Goal: Task Accomplishment & Management: Complete application form

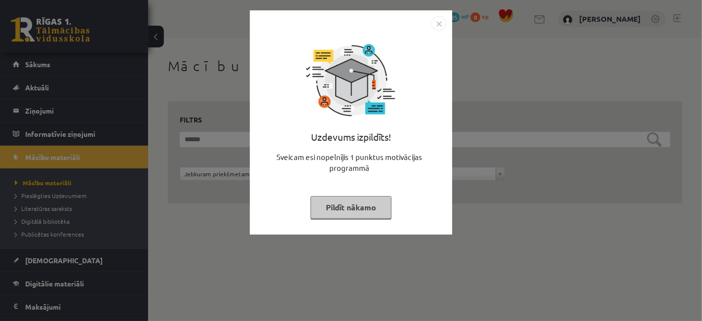
click at [359, 211] on button "Pildīt nākamo" at bounding box center [351, 207] width 81 height 23
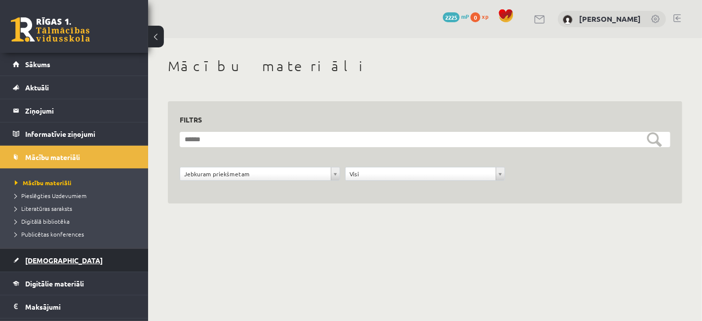
click at [54, 266] on link "[DEMOGRAPHIC_DATA]" at bounding box center [74, 260] width 123 height 23
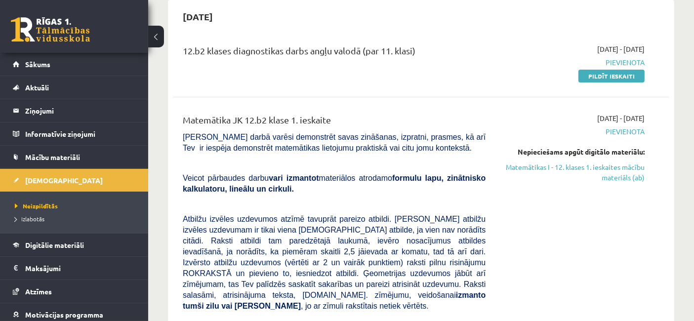
scroll to position [96, 0]
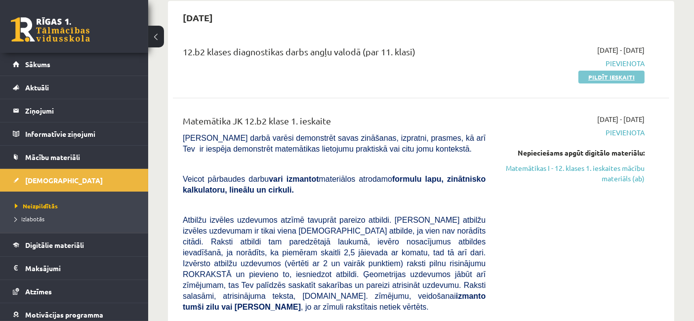
click at [621, 77] on link "Pildīt ieskaiti" at bounding box center [611, 77] width 66 height 13
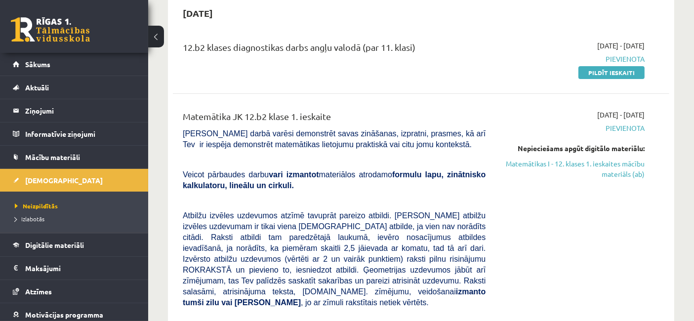
scroll to position [102, 0]
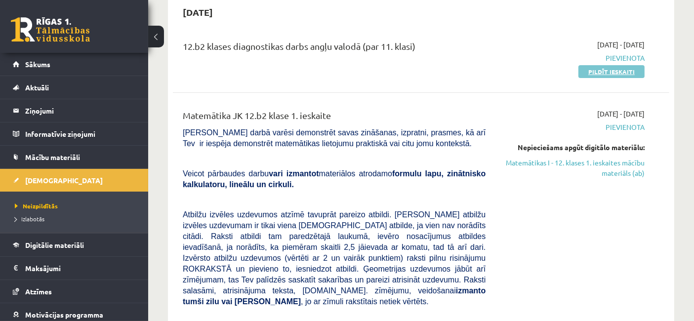
click at [593, 72] on link "Pildīt ieskaiti" at bounding box center [611, 71] width 66 height 13
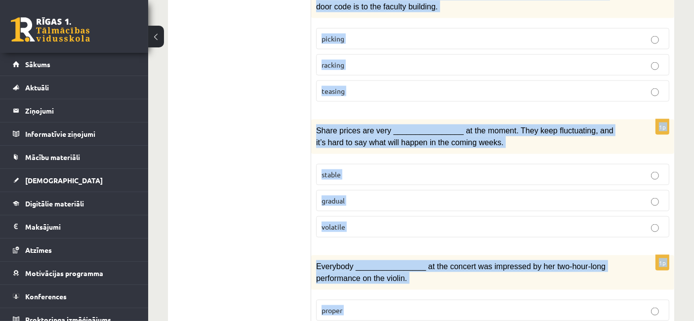
scroll to position [1572, 0]
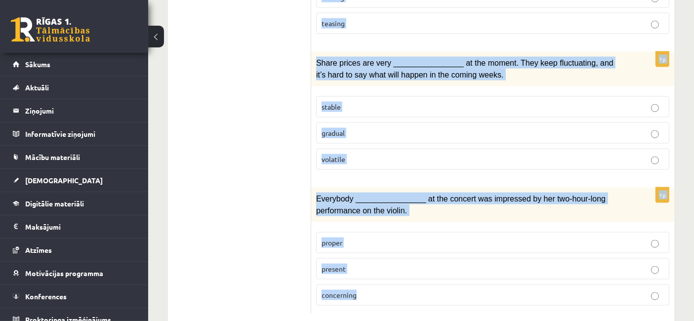
drag, startPoint x: 320, startPoint y: 58, endPoint x: 432, endPoint y: 287, distance: 255.1
copy form "Choose the correct answers. 1p The advertising campaign should help us ________…"
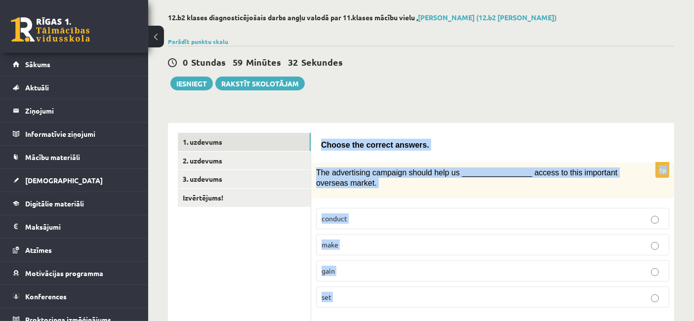
scroll to position [43, 0]
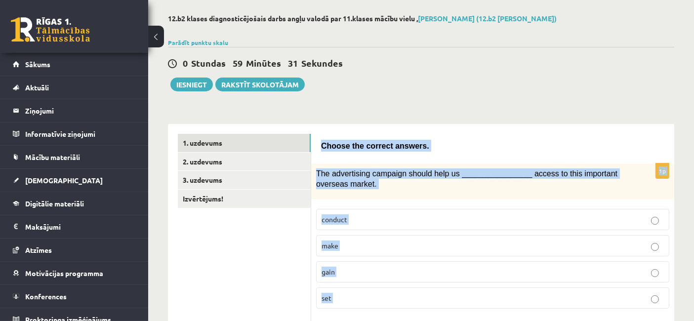
click at [374, 269] on p "gain" at bounding box center [493, 272] width 342 height 10
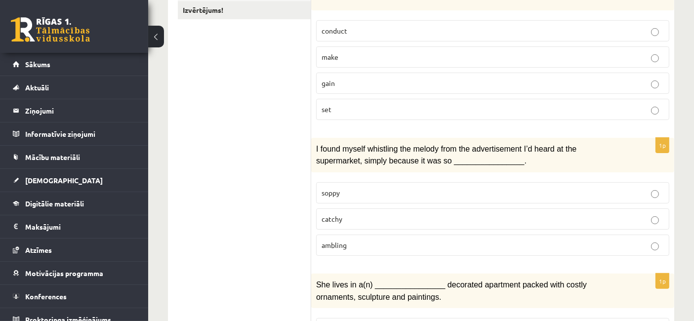
scroll to position [233, 0]
click at [375, 31] on p "conduct" at bounding box center [493, 30] width 342 height 10
click at [370, 86] on p "gain" at bounding box center [493, 83] width 342 height 10
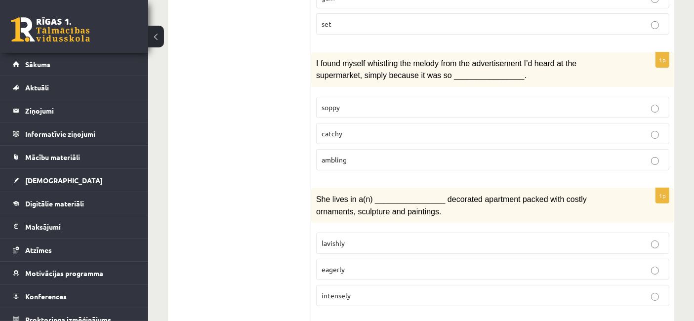
click at [356, 132] on p "catchy" at bounding box center [493, 133] width 342 height 10
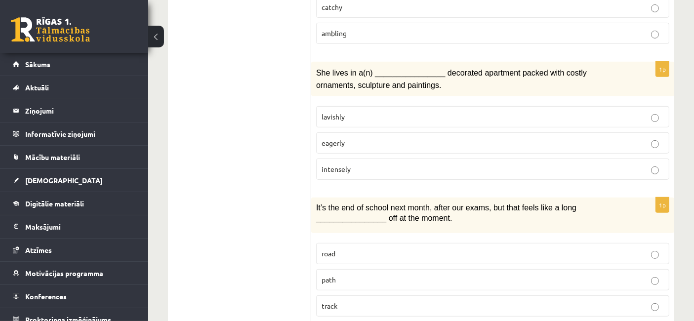
scroll to position [445, 0]
click at [358, 157] on label "intensely" at bounding box center [492, 167] width 353 height 21
click at [366, 131] on label "eagerly" at bounding box center [492, 141] width 353 height 21
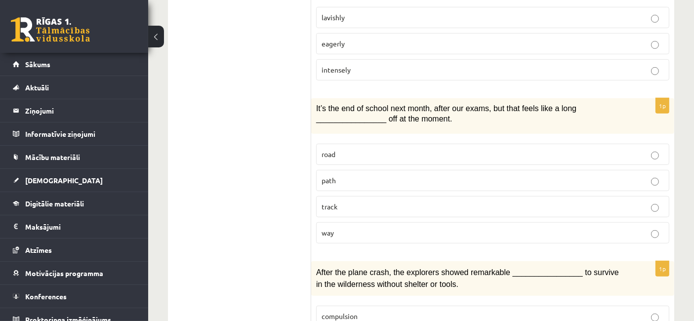
scroll to position [544, 0]
click at [369, 227] on p "way" at bounding box center [493, 232] width 342 height 10
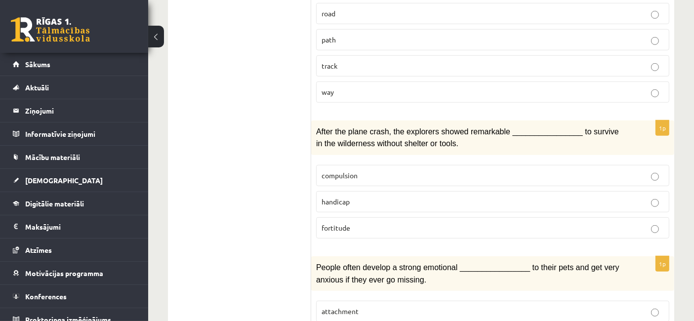
scroll to position [685, 0]
click at [367, 201] on label "handicap" at bounding box center [492, 201] width 353 height 21
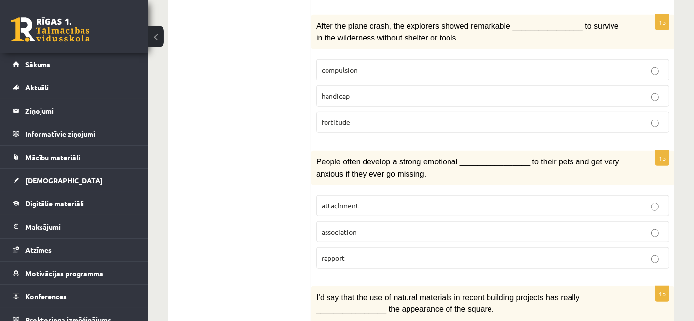
scroll to position [808, 0]
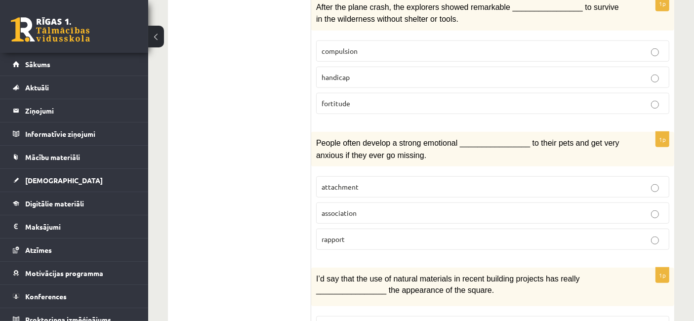
click at [358, 182] on p "attachment" at bounding box center [493, 187] width 342 height 10
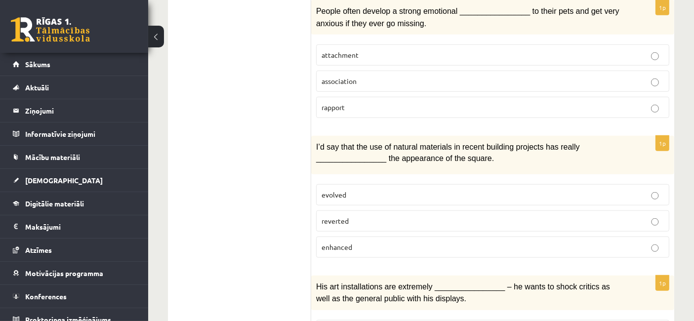
scroll to position [941, 0]
click at [348, 236] on label "enhanced" at bounding box center [492, 246] width 353 height 21
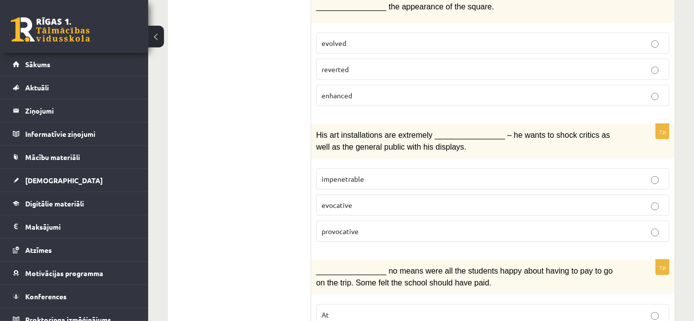
scroll to position [1092, 0]
click at [347, 226] on p "provocative" at bounding box center [493, 231] width 342 height 10
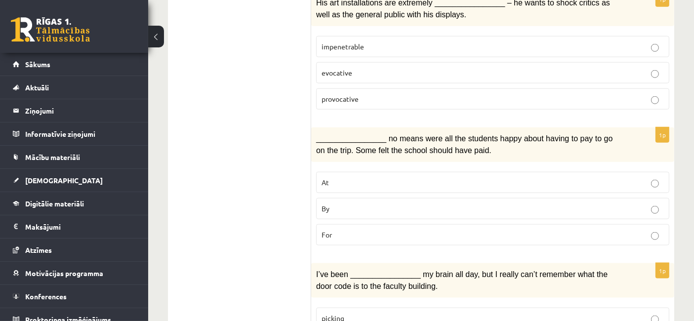
scroll to position [1225, 0]
click at [340, 201] on label "By" at bounding box center [492, 208] width 353 height 21
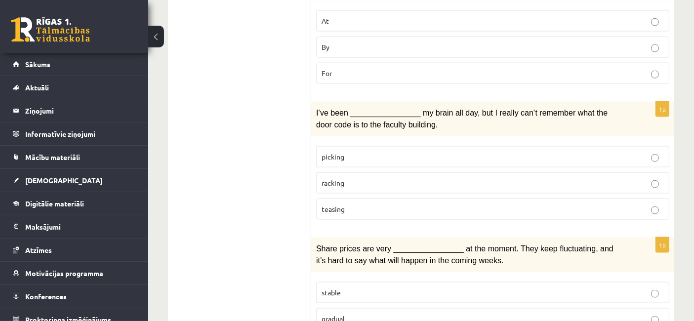
scroll to position [1387, 0]
click at [361, 203] on p "teasing" at bounding box center [493, 208] width 342 height 10
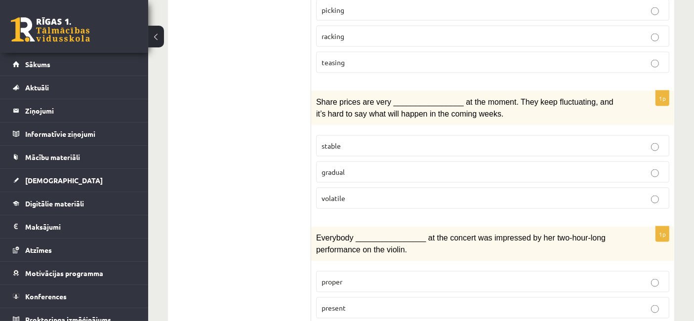
scroll to position [1572, 0]
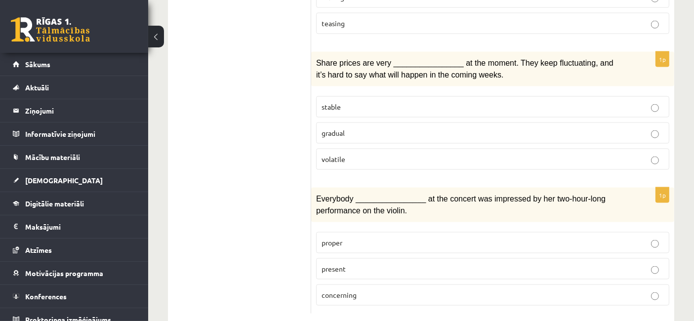
click at [350, 128] on p "gradual" at bounding box center [493, 133] width 342 height 10
click at [343, 264] on span "present" at bounding box center [334, 268] width 24 height 9
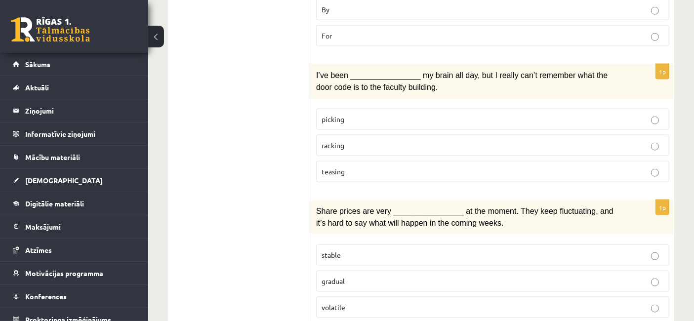
scroll to position [1380, 0]
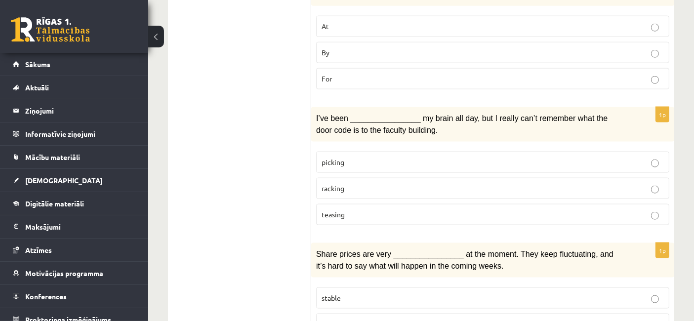
click at [363, 183] on p "racking" at bounding box center [493, 188] width 342 height 10
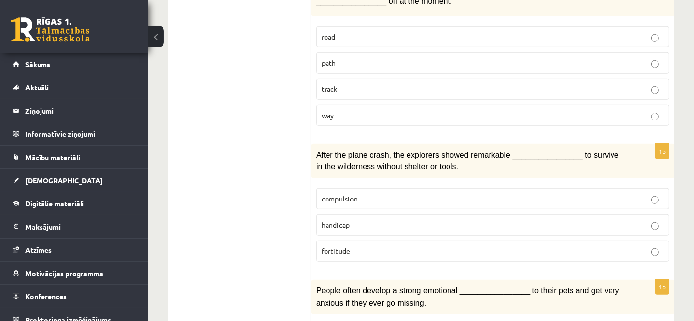
scroll to position [660, 0]
click at [360, 241] on label "fortitude" at bounding box center [492, 251] width 353 height 21
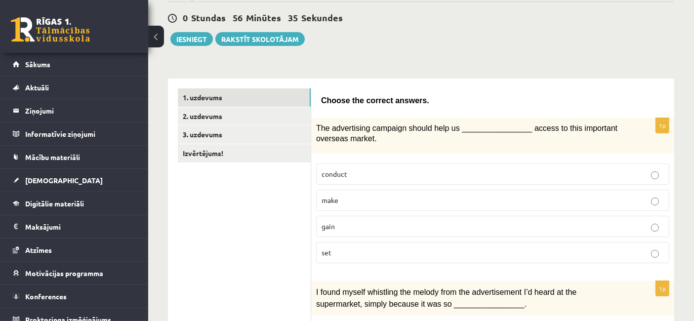
scroll to position [94, 0]
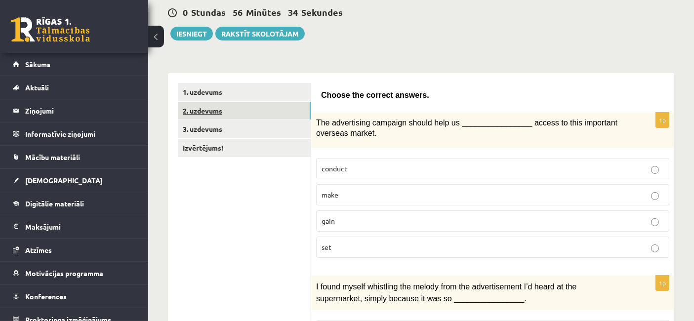
click at [256, 109] on link "2. uzdevums" at bounding box center [244, 111] width 133 height 18
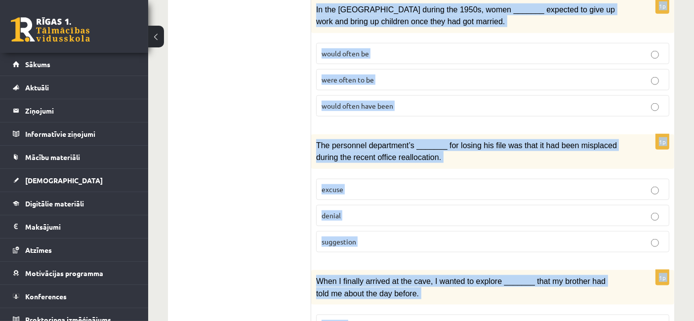
scroll to position [1231, 0]
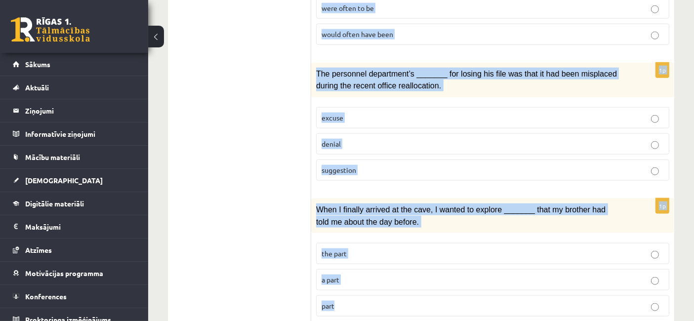
drag, startPoint x: 321, startPoint y: 98, endPoint x: 437, endPoint y: 347, distance: 274.4
copy form "Circle the form that cannot be used to complete the sentences. 1p Although he _…"
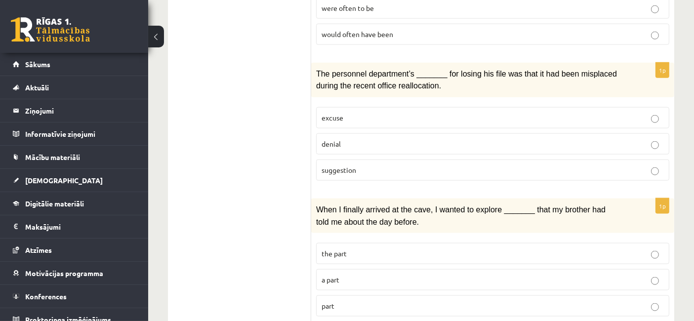
click at [345, 301] on p "part" at bounding box center [493, 306] width 342 height 10
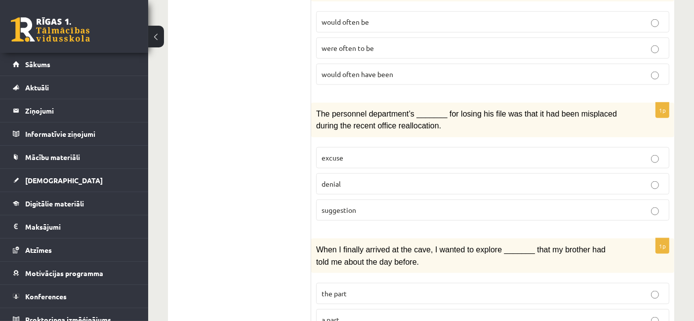
scroll to position [1191, 0]
click at [342, 179] on p "denial" at bounding box center [493, 184] width 342 height 10
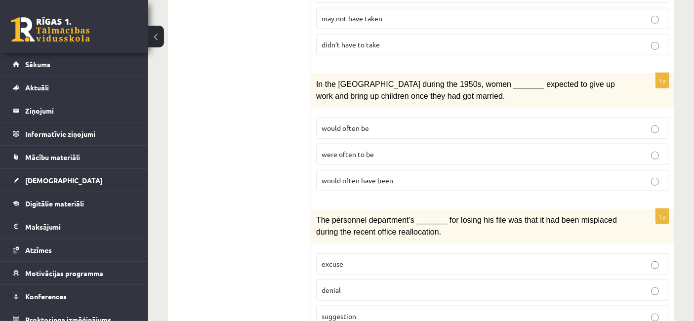
scroll to position [1084, 0]
click at [342, 151] on span "were often to be" at bounding box center [348, 155] width 52 height 9
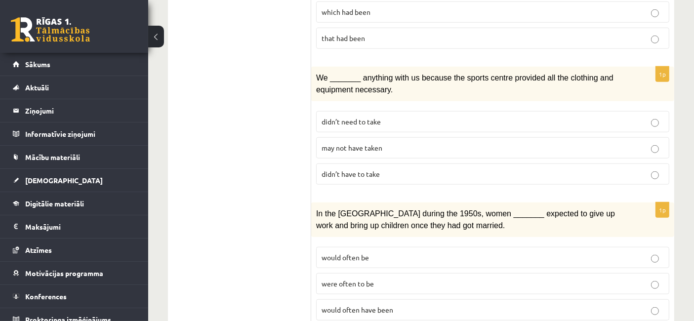
scroll to position [921, 0]
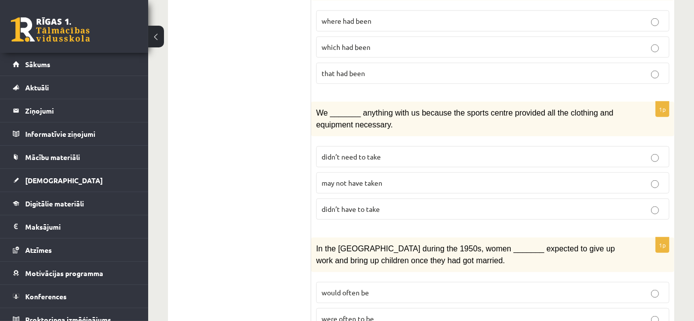
click at [365, 178] on span "may not have taken" at bounding box center [352, 182] width 61 height 9
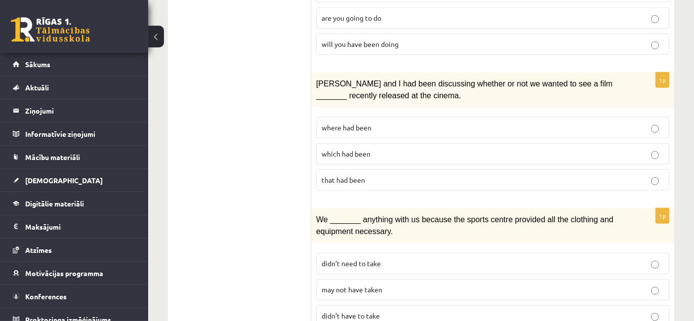
scroll to position [778, 0]
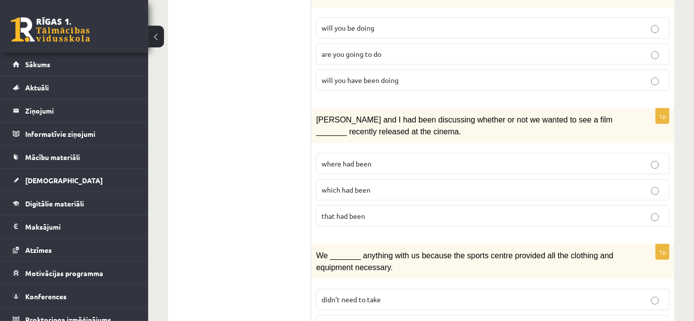
click at [350, 153] on label "where had been" at bounding box center [492, 163] width 353 height 21
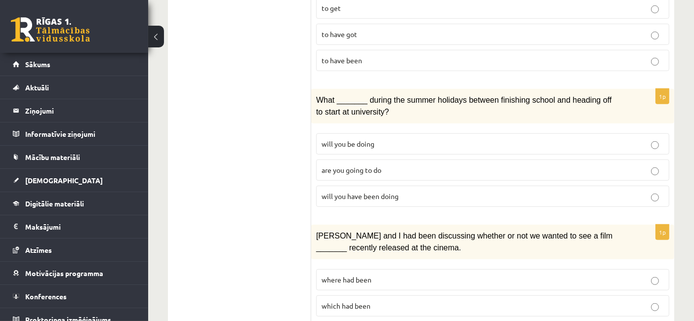
scroll to position [643, 0]
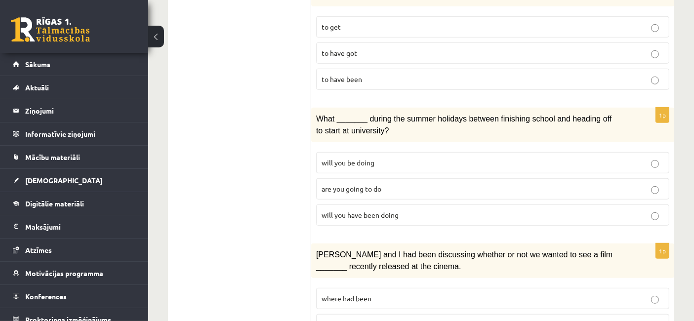
click at [354, 210] on span "will you have been doing" at bounding box center [360, 214] width 77 height 9
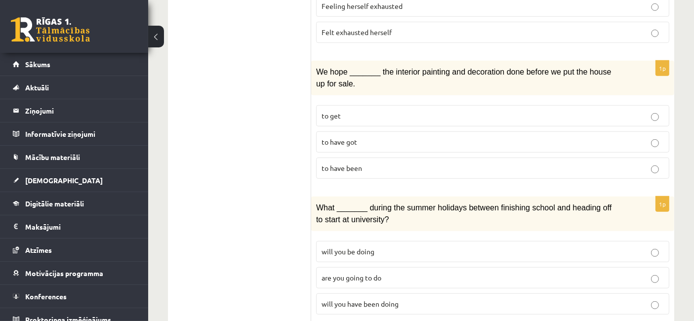
scroll to position [529, 0]
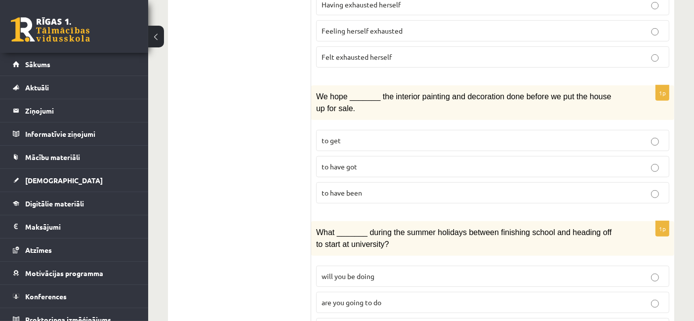
click at [340, 156] on label "to have got" at bounding box center [492, 166] width 353 height 21
click at [345, 182] on label "to have been" at bounding box center [492, 192] width 353 height 21
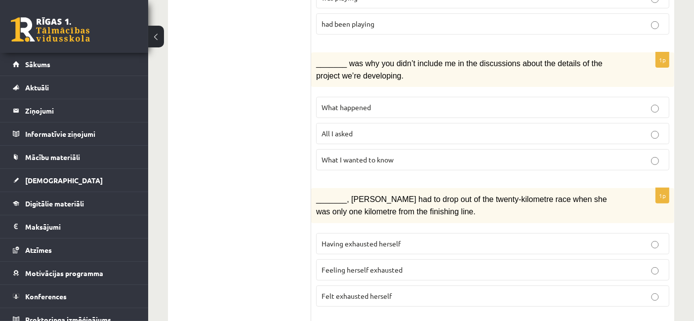
scroll to position [293, 0]
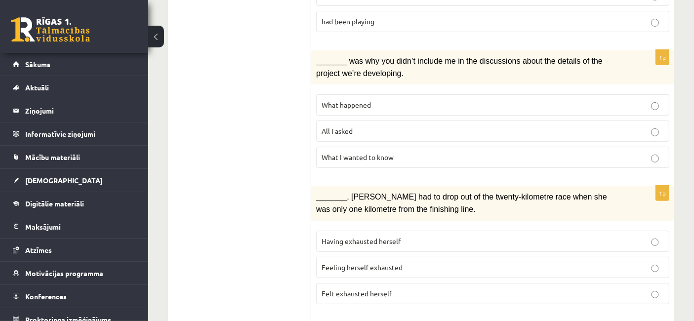
click at [384, 237] on span "Having exhausted herself" at bounding box center [361, 241] width 79 height 9
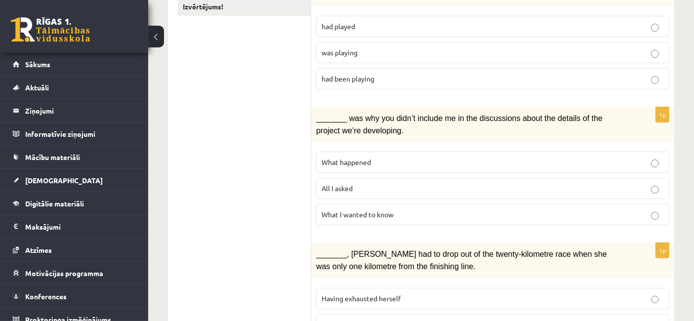
scroll to position [234, 0]
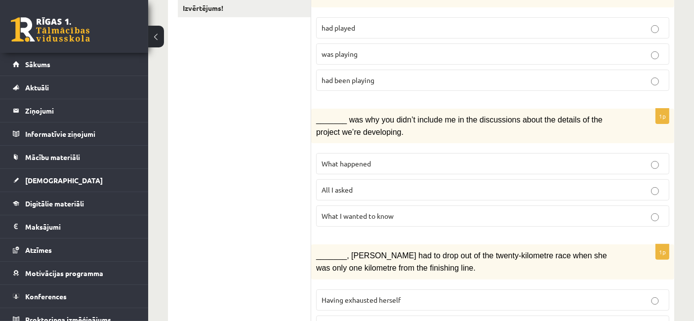
click at [376, 185] on p "All I asked" at bounding box center [493, 190] width 342 height 10
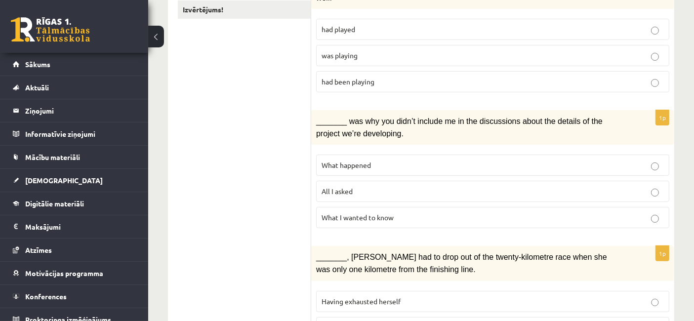
click at [369, 155] on label "What happened" at bounding box center [492, 165] width 353 height 21
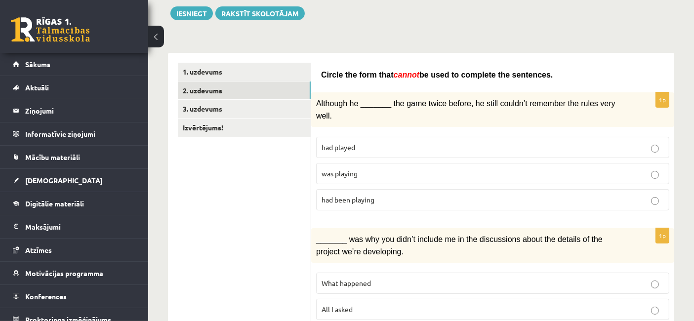
scroll to position [114, 0]
click at [366, 169] on label "was playing" at bounding box center [492, 173] width 353 height 21
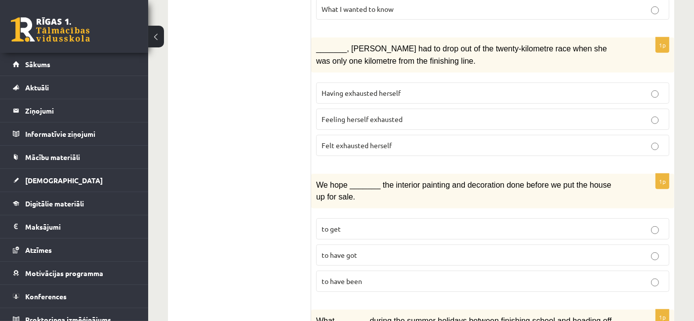
scroll to position [442, 0]
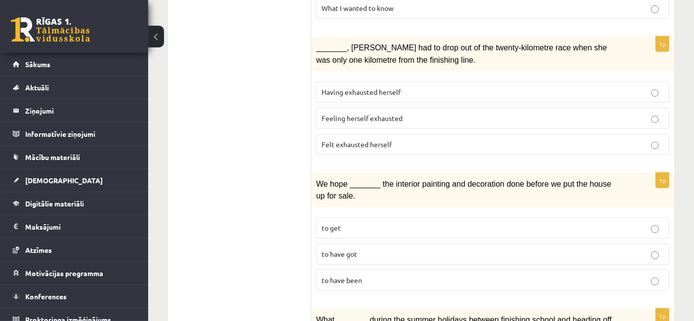
click at [406, 134] on label "Felt exhausted herself" at bounding box center [492, 144] width 353 height 21
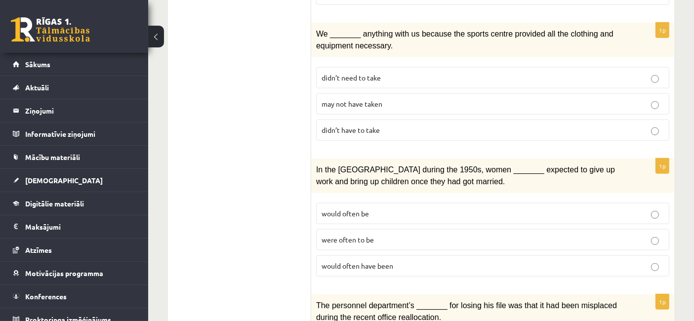
scroll to position [1057, 0]
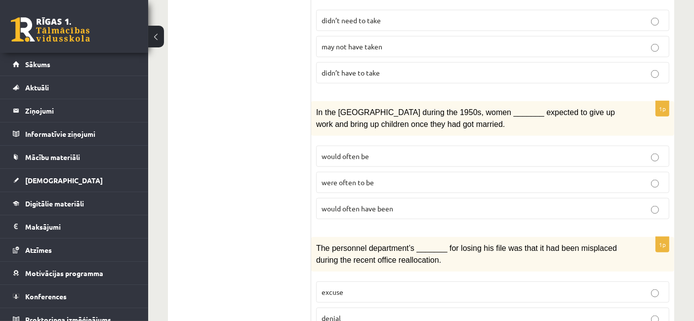
click at [401, 203] on p "would often have been" at bounding box center [493, 208] width 342 height 10
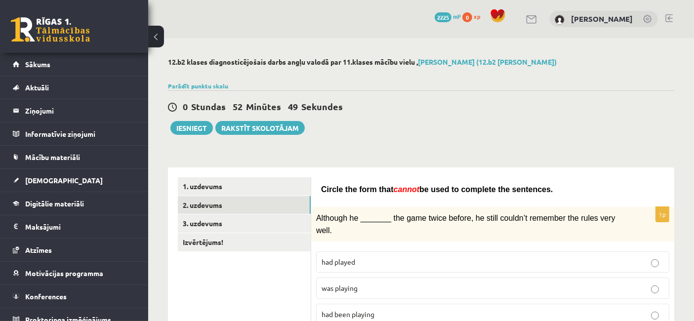
scroll to position [88, 0]
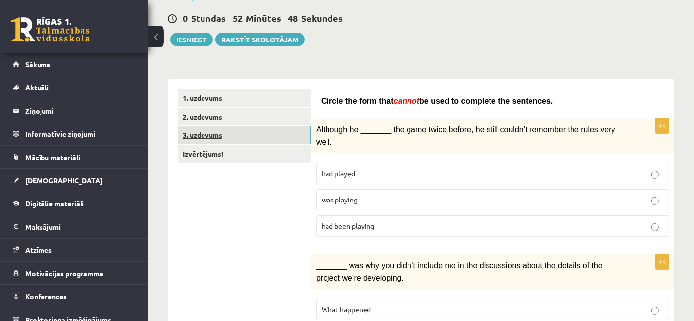
click at [208, 139] on link "3. uzdevums" at bounding box center [244, 135] width 133 height 18
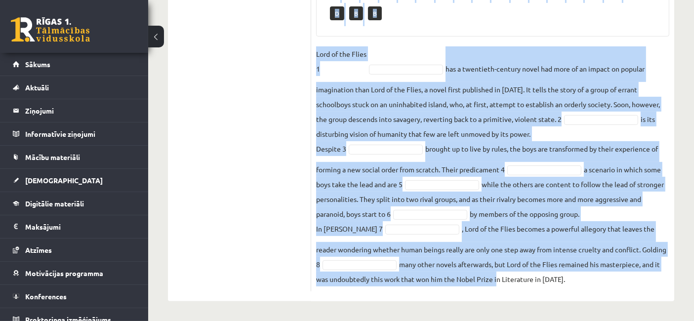
scroll to position [398, 0]
drag, startPoint x: 316, startPoint y: 37, endPoint x: 566, endPoint y: 278, distance: 346.8
click at [566, 278] on div "8p Complete the text with the correct words (a–d). 1. a No sooner b Rarely c On…" at bounding box center [492, 41] width 363 height 500
copy div "Complete the text with the correct words (a–d). 1. a No sooner b Rarely c Only …"
click at [390, 44] on div "8p Complete the text with the correct words (a–d). 1. a No sooner b Rarely c On…" at bounding box center [492, 41] width 363 height 500
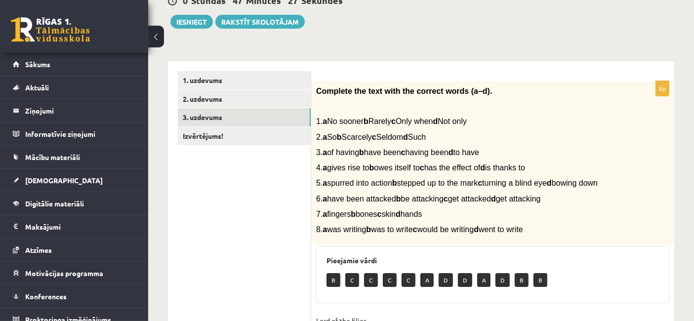
scroll to position [0, 0]
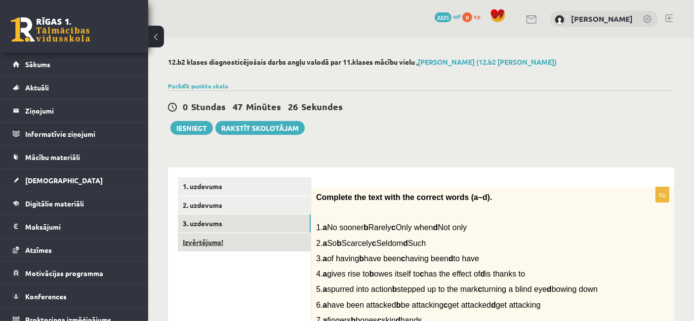
click at [243, 247] on link "Izvērtējums!" at bounding box center [244, 242] width 133 height 18
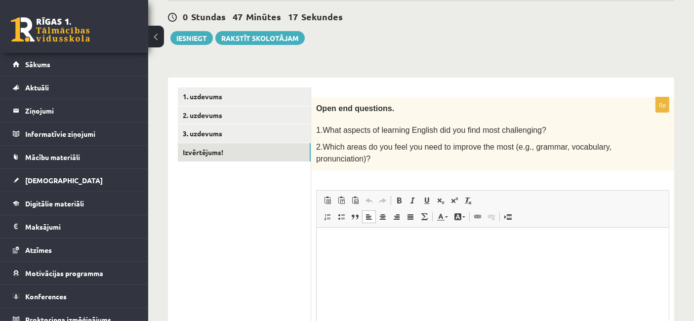
click at [417, 257] on html at bounding box center [492, 242] width 352 height 30
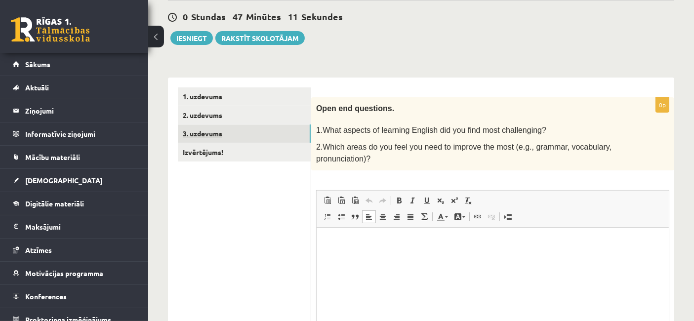
click at [263, 134] on link "3. uzdevums" at bounding box center [244, 133] width 133 height 18
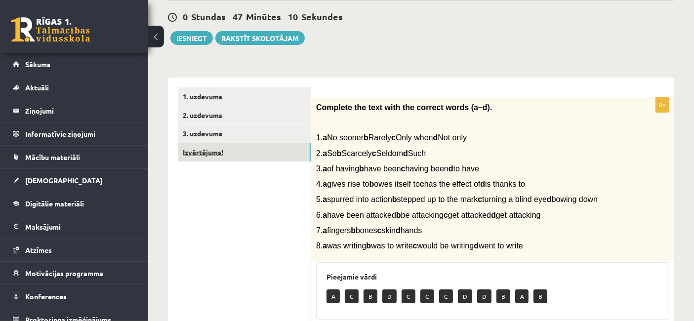
click at [265, 155] on link "Izvērtējums!" at bounding box center [244, 152] width 133 height 18
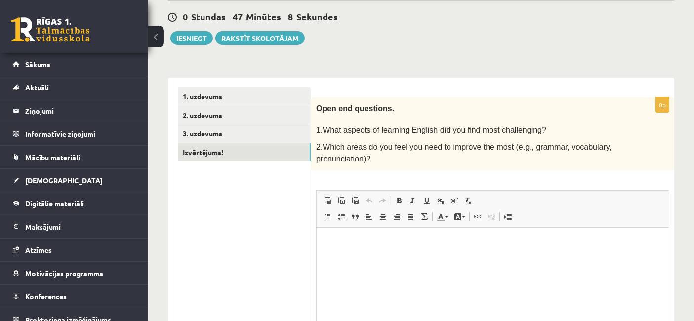
click at [346, 185] on div "0p Open end questions. 1.What aspects of learning English did you find most cha…" at bounding box center [492, 246] width 363 height 298
click at [348, 237] on p "Bagātinātā teksta redaktors, wiswyg-editor-user-answer-47024914097640" at bounding box center [492, 242] width 332 height 10
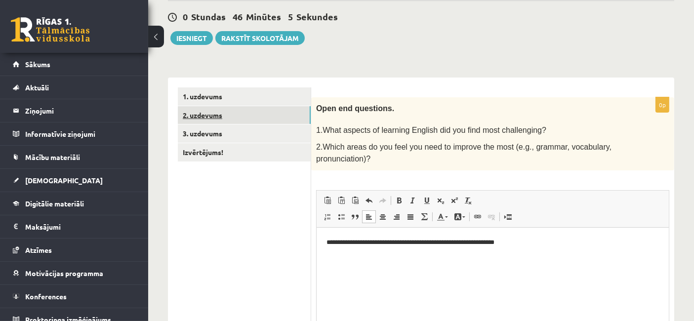
click at [231, 115] on link "2. uzdevums" at bounding box center [244, 115] width 133 height 18
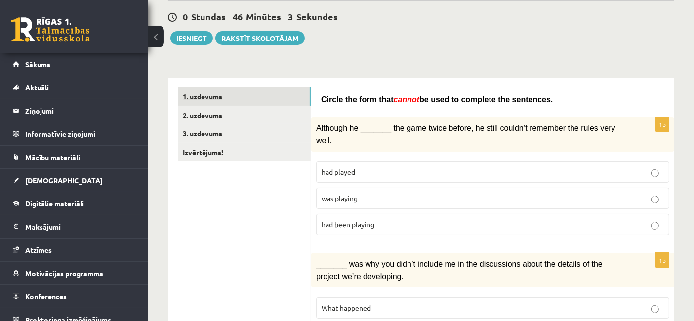
click at [241, 98] on link "1. uzdevums" at bounding box center [244, 96] width 133 height 18
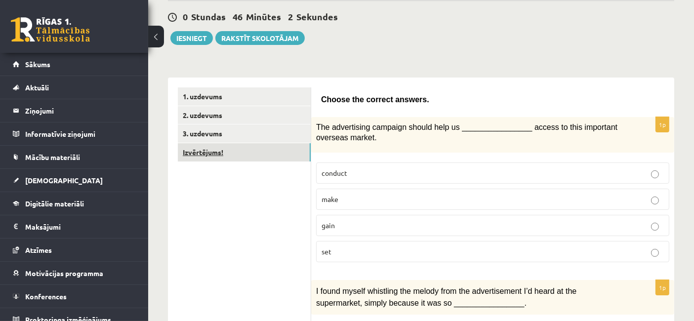
click at [243, 157] on link "Izvērtējums!" at bounding box center [244, 152] width 133 height 18
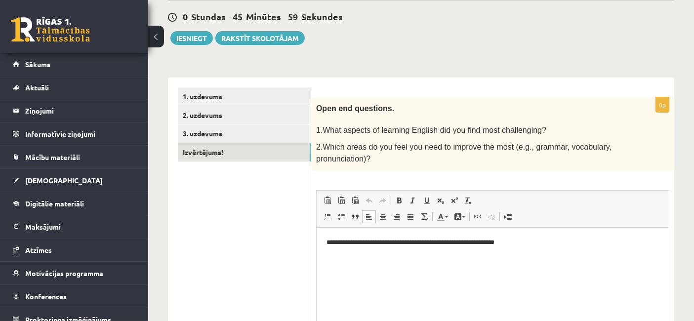
click at [541, 248] on html "**********" at bounding box center [492, 242] width 352 height 30
click at [516, 244] on p "**********" at bounding box center [492, 242] width 333 height 10
click at [626, 249] on html "**********" at bounding box center [492, 242] width 352 height 30
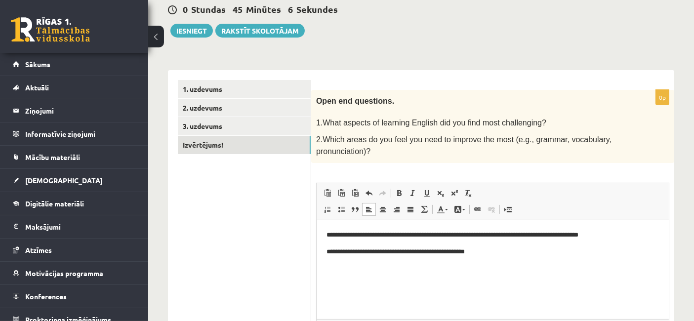
scroll to position [103, 0]
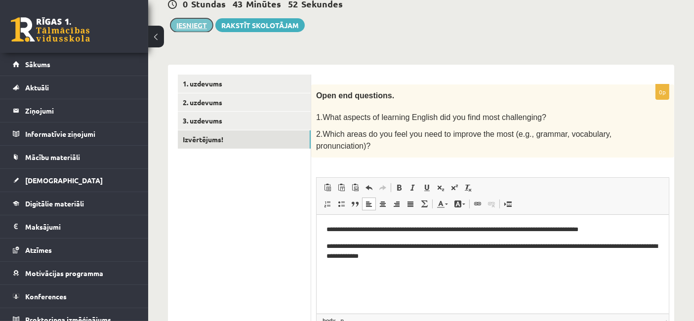
click at [173, 22] on button "Iesniegt" at bounding box center [191, 25] width 42 height 14
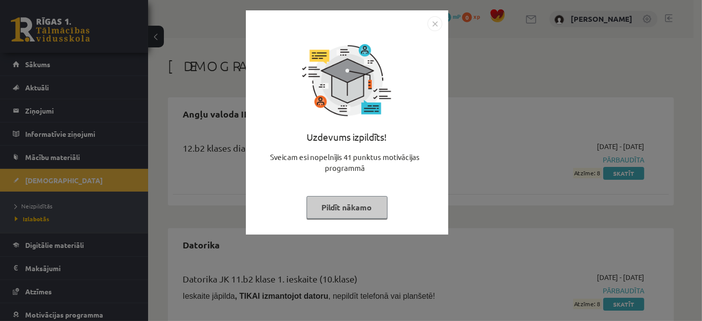
click at [343, 205] on button "Pildīt nākamo" at bounding box center [347, 207] width 81 height 23
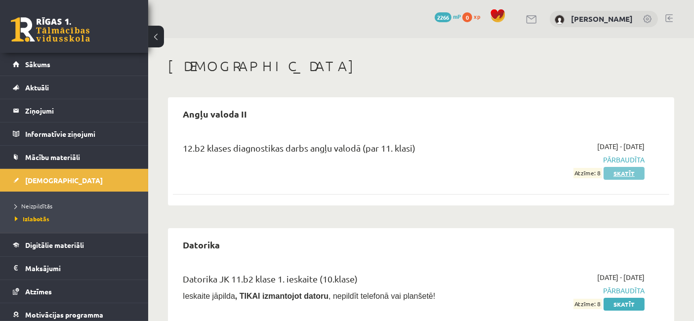
click at [628, 176] on link "Skatīt" at bounding box center [624, 173] width 41 height 13
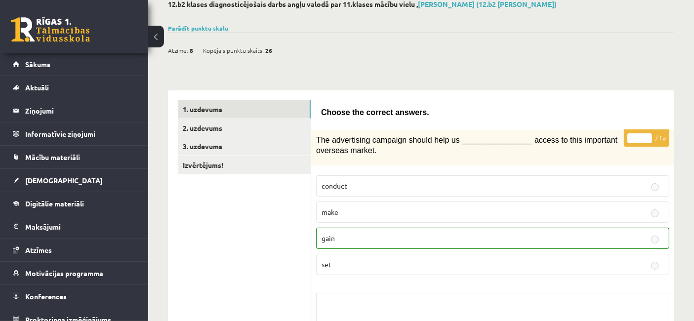
scroll to position [59, 0]
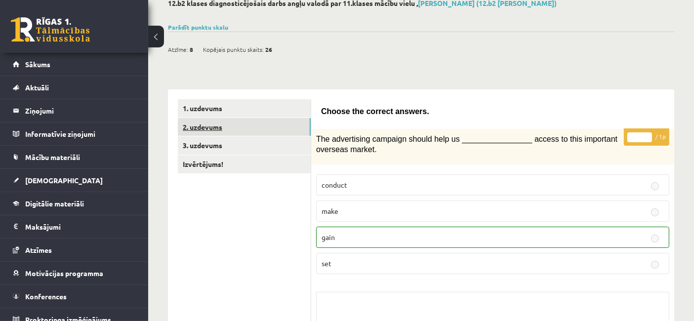
click at [282, 126] on link "2. uzdevums" at bounding box center [244, 127] width 133 height 18
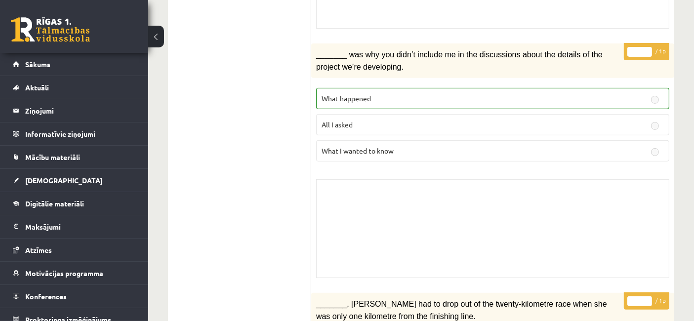
scroll to position [0, 0]
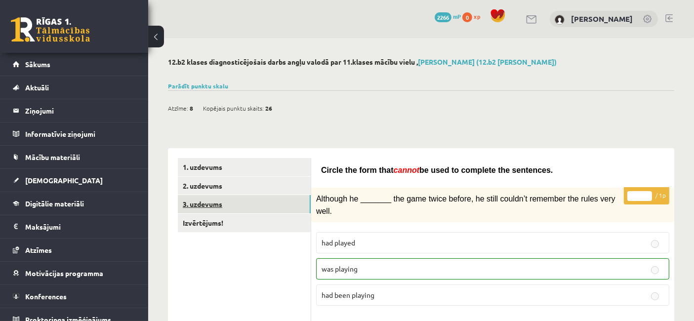
click at [223, 209] on link "3. uzdevums" at bounding box center [244, 204] width 133 height 18
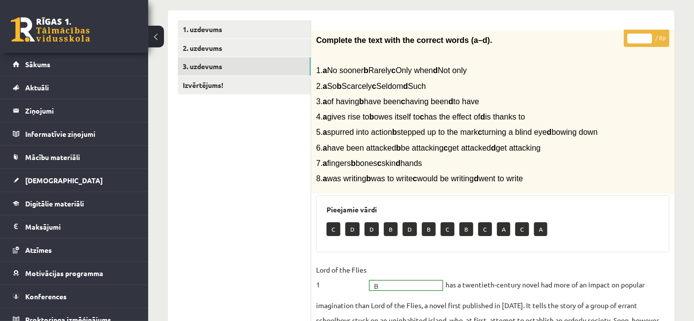
scroll to position [103, 0]
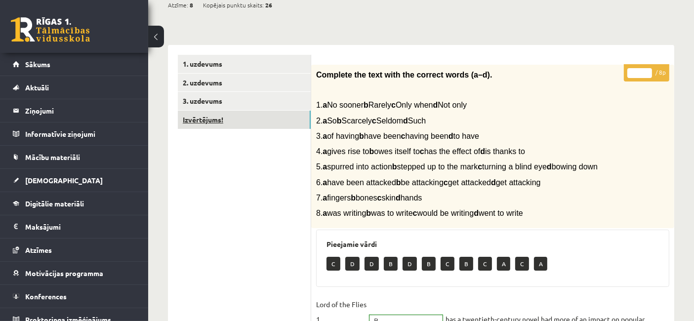
click at [251, 127] on link "Izvērtējums!" at bounding box center [244, 120] width 133 height 18
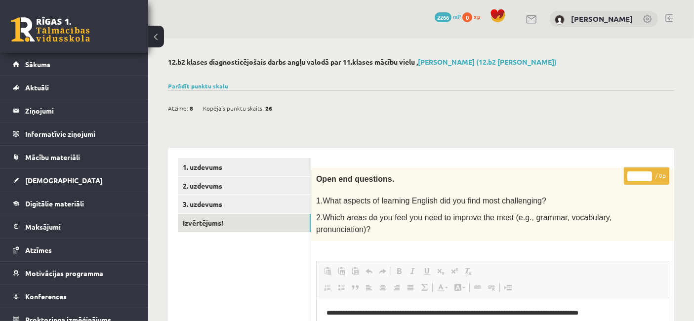
scroll to position [0, 0]
click at [39, 162] on link "Mācību materiāli" at bounding box center [74, 157] width 123 height 23
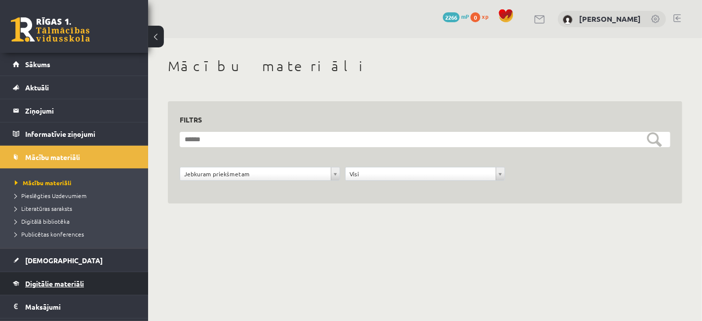
click at [62, 280] on span "Digitālie materiāli" at bounding box center [54, 283] width 59 height 9
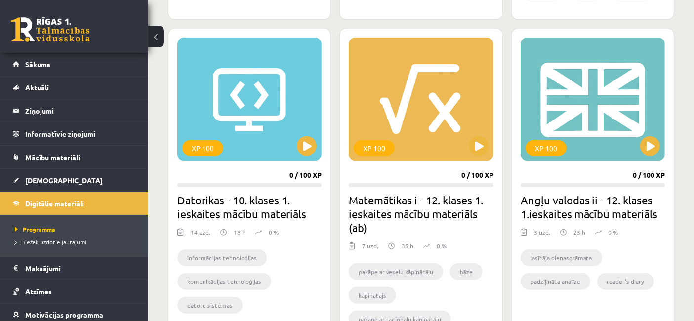
scroll to position [881, 0]
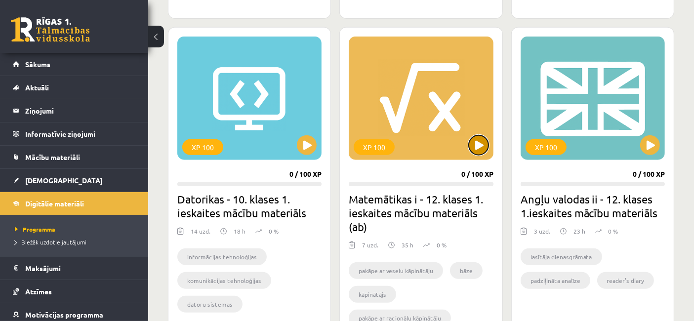
click at [477, 142] on button at bounding box center [479, 145] width 20 height 20
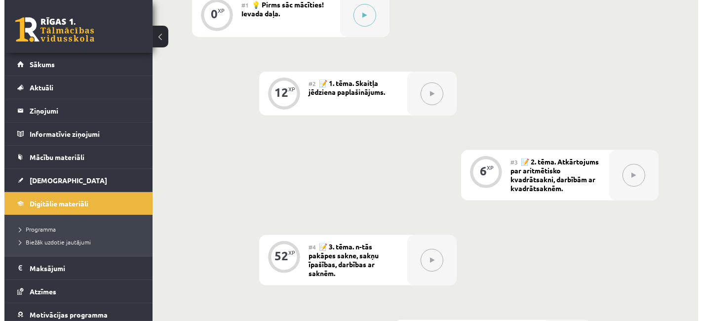
scroll to position [357, 0]
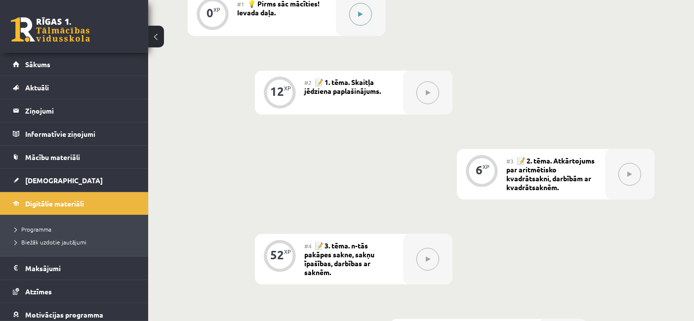
click at [355, 18] on button at bounding box center [360, 14] width 23 height 23
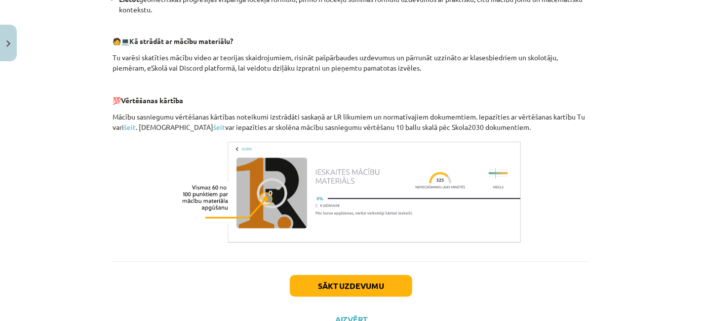
scroll to position [472, 0]
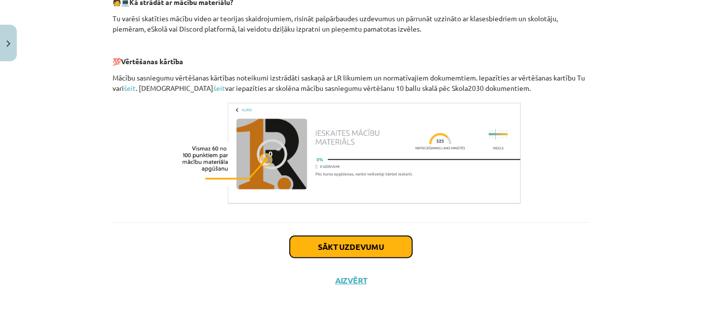
click at [331, 241] on button "Sākt uzdevumu" at bounding box center [351, 247] width 122 height 22
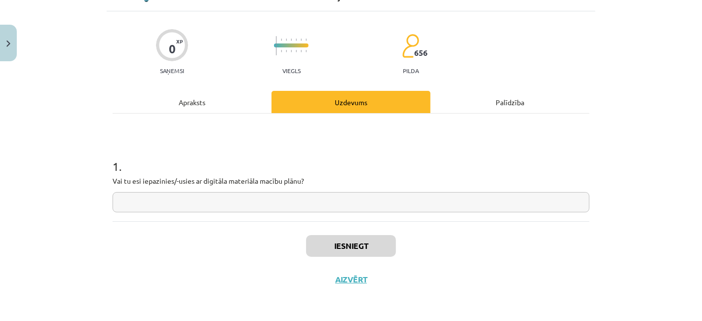
scroll to position [24, 0]
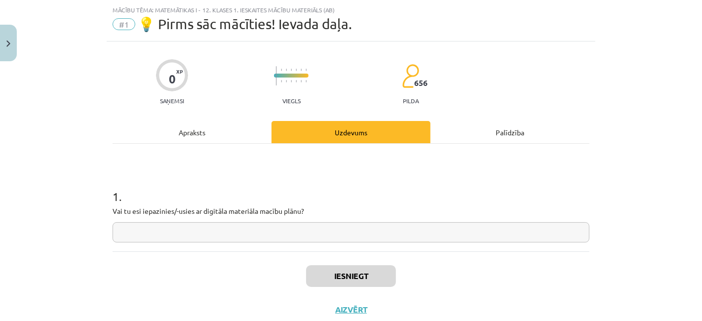
click at [302, 226] on input "text" at bounding box center [351, 232] width 477 height 20
click at [147, 223] on input "*" at bounding box center [351, 232] width 477 height 20
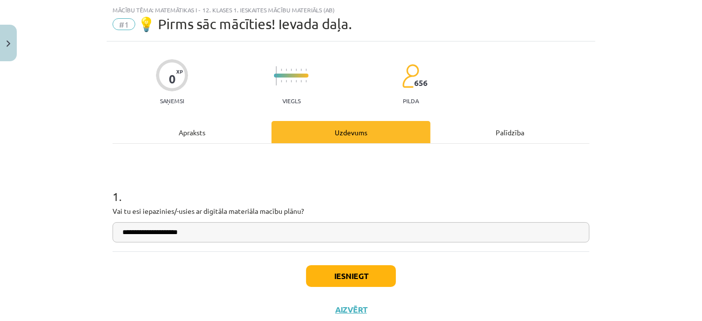
type input "**********"
click at [347, 287] on div "Iesniegt Aizvērt" at bounding box center [351, 285] width 477 height 69
click at [346, 284] on button "Iesniegt" at bounding box center [351, 276] width 90 height 22
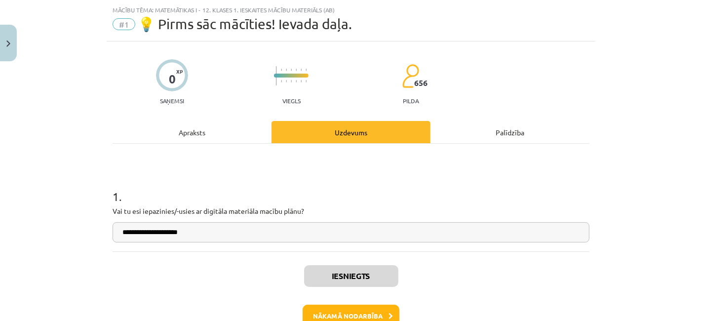
scroll to position [357, 0]
click at [360, 311] on button "Nākamā nodarbība" at bounding box center [351, 316] width 97 height 23
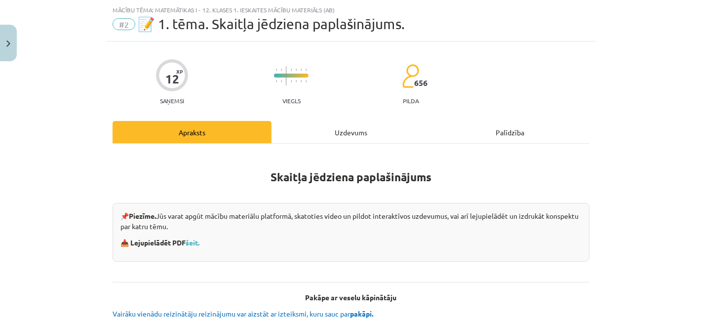
scroll to position [100, 0]
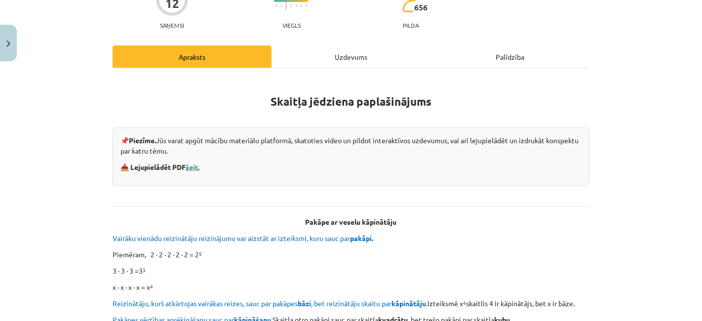
click at [188, 166] on link "šeit." at bounding box center [193, 166] width 14 height 9
